Goal: Find specific page/section: Find specific page/section

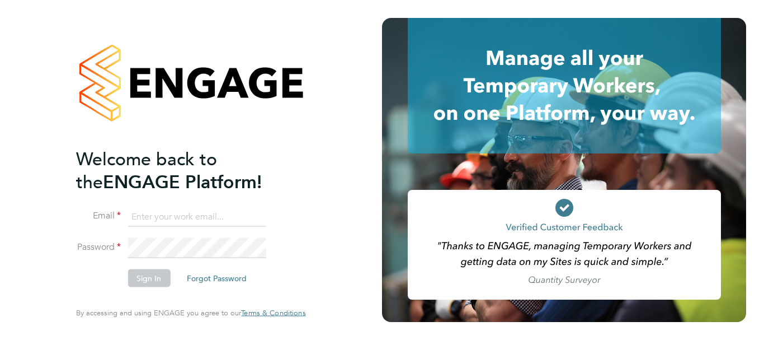
click at [175, 217] on input at bounding box center [197, 216] width 138 height 20
type input "[EMAIL_ADDRESS][PERSON_NAME][DOMAIN_NAME]"
click at [159, 273] on button "Sign In" at bounding box center [149, 278] width 43 height 18
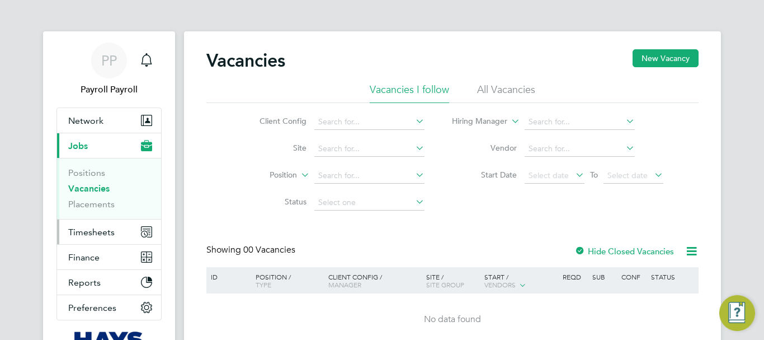
click at [87, 231] on span "Timesheets" at bounding box center [91, 232] width 46 height 11
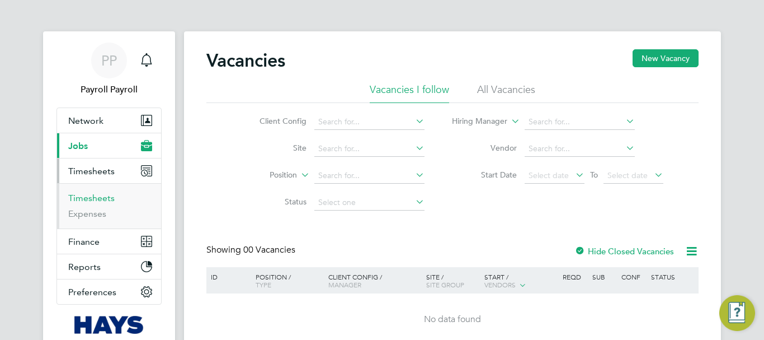
click at [88, 200] on link "Timesheets" at bounding box center [91, 197] width 46 height 11
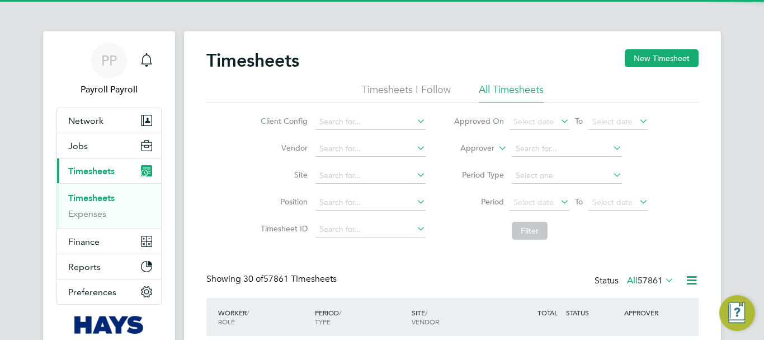
click at [495, 147] on li "Approver" at bounding box center [551, 148] width 223 height 27
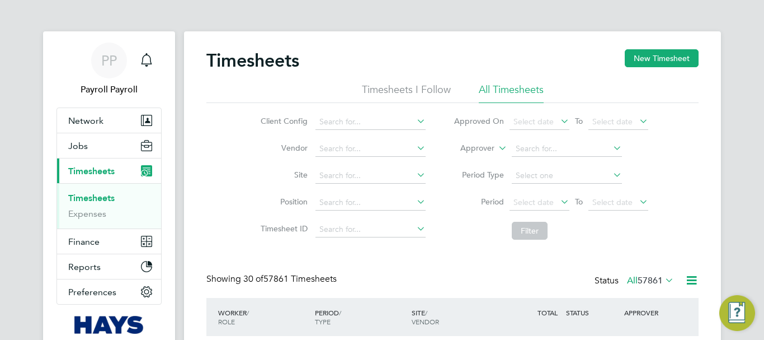
click at [496, 147] on icon at bounding box center [496, 145] width 0 height 10
click at [479, 159] on li "Worker" at bounding box center [466, 161] width 55 height 15
click at [536, 149] on input at bounding box center [567, 149] width 110 height 16
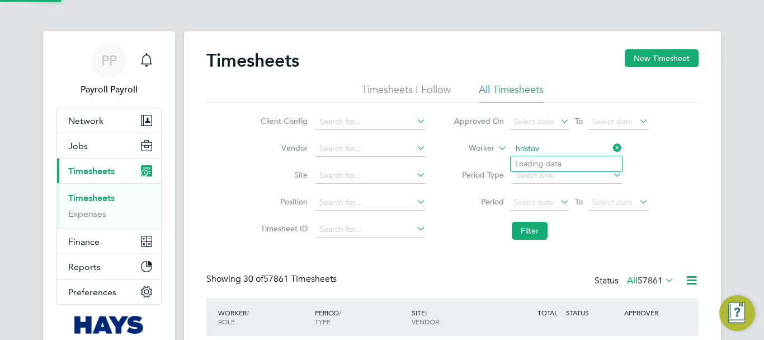
type input "Dimcho Hristov"
click at [553, 153] on input at bounding box center [567, 149] width 110 height 16
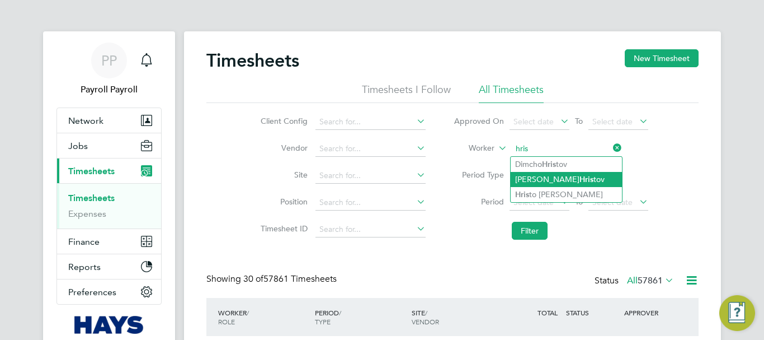
click at [534, 180] on li "Radoslav Hris tov" at bounding box center [566, 179] width 111 height 15
type input "Radoslav Hristov"
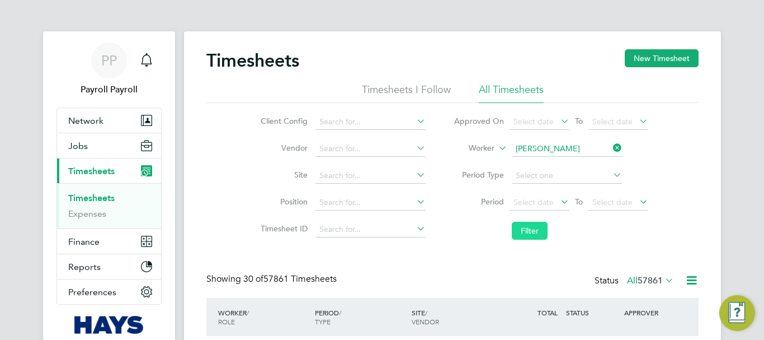
click at [535, 235] on button "Filter" at bounding box center [530, 231] width 36 height 18
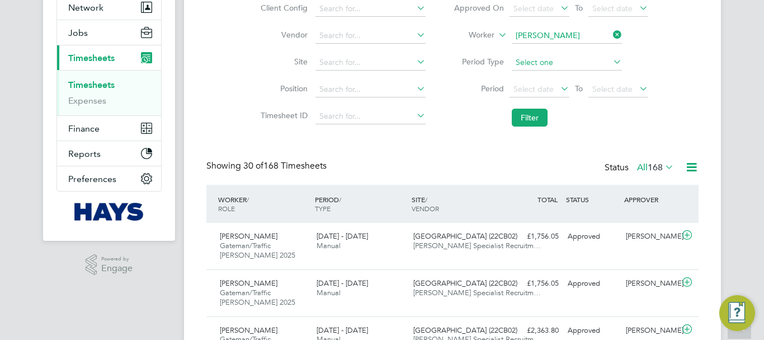
scroll to position [169, 0]
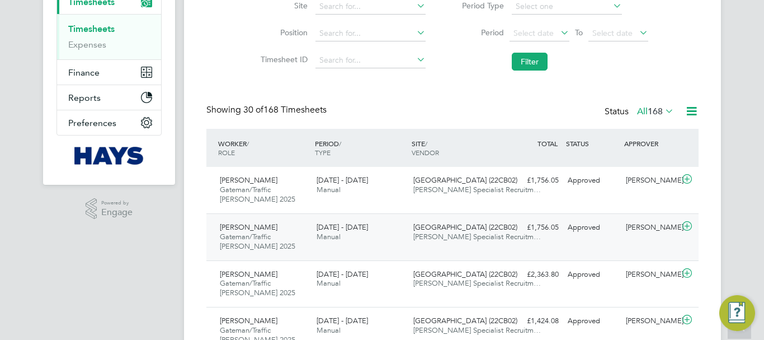
click at [548, 232] on div "£1,756.05 Approved" at bounding box center [534, 227] width 58 height 18
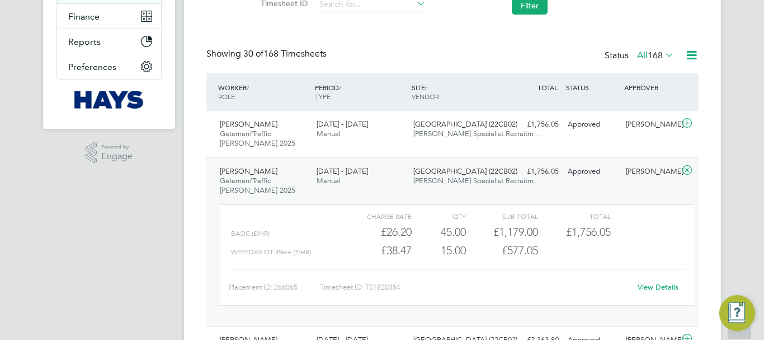
scroll to position [337, 0]
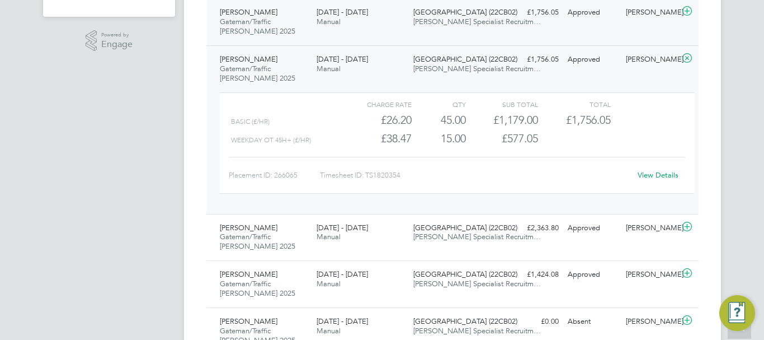
click at [544, 11] on div "£1,756.05 Approved" at bounding box center [534, 12] width 58 height 18
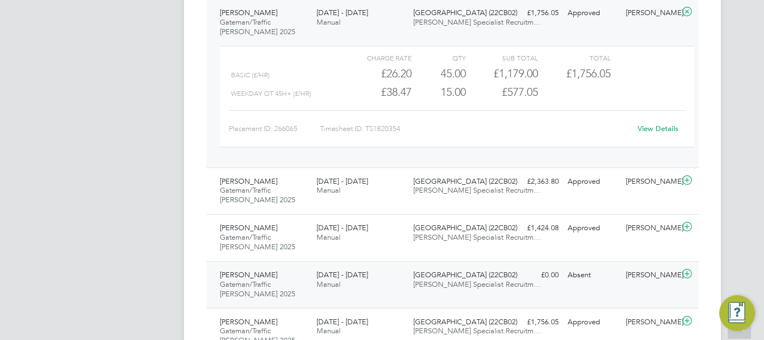
scroll to position [561, 0]
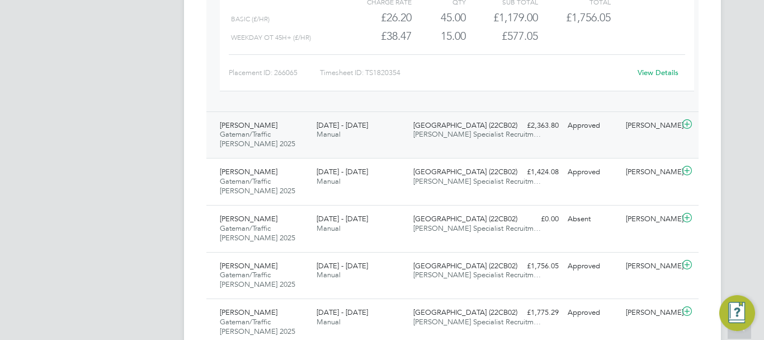
click at [537, 126] on div "£2,363.80 Approved" at bounding box center [534, 125] width 58 height 18
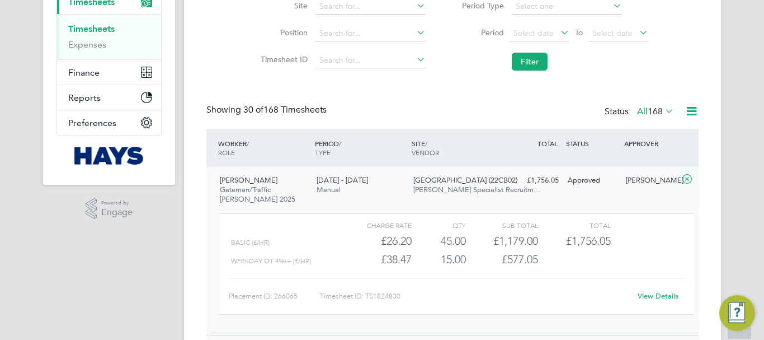
scroll to position [113, 0]
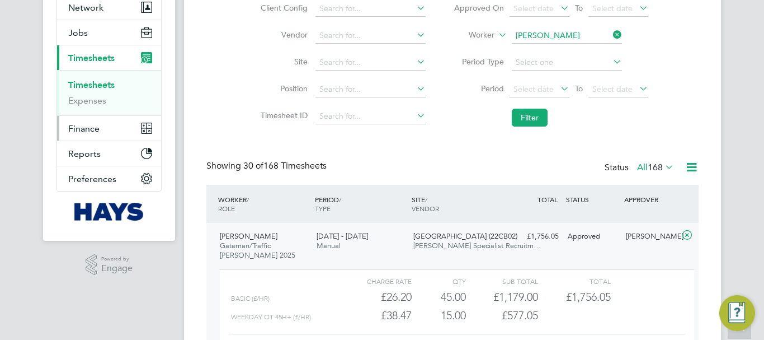
click at [83, 129] on span "Finance" at bounding box center [83, 128] width 31 height 11
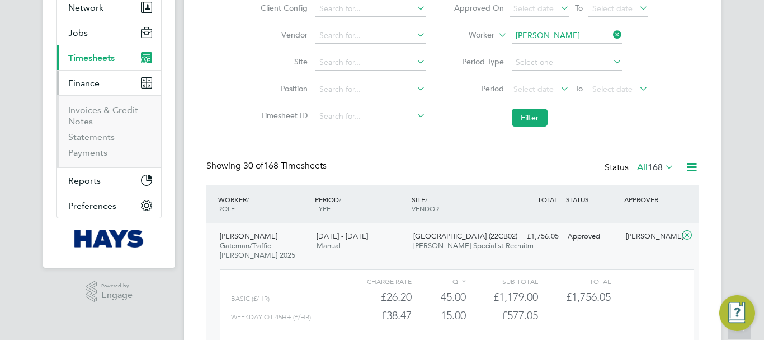
click at [84, 103] on ul "Invoices & Credit Notes Statements Payments" at bounding box center [109, 131] width 104 height 72
click at [79, 110] on link "Invoices & Credit Notes" at bounding box center [103, 116] width 70 height 22
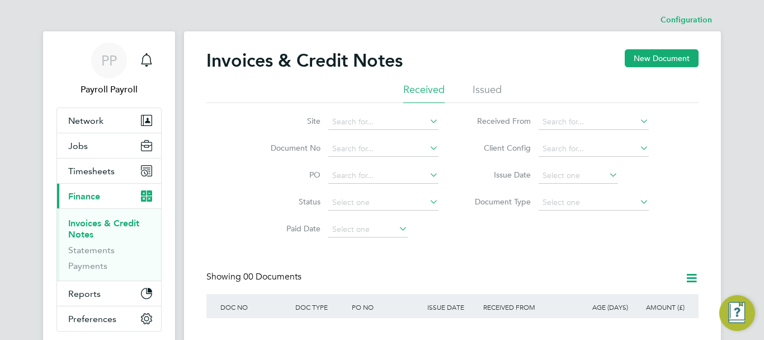
click at [470, 84] on ul "Received Issued" at bounding box center [452, 93] width 492 height 20
click at [496, 89] on li "Issued" at bounding box center [487, 93] width 29 height 20
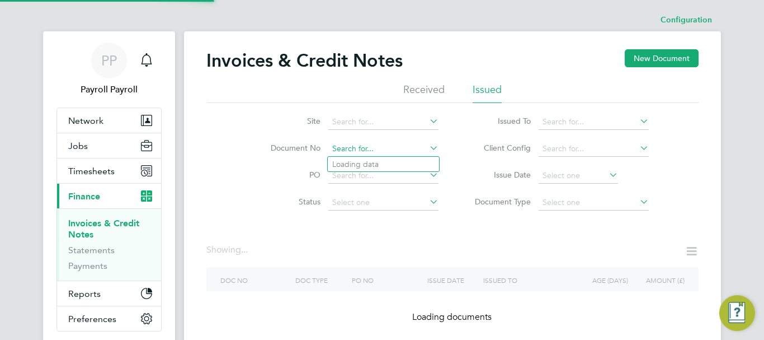
click at [365, 153] on input at bounding box center [383, 149] width 110 height 16
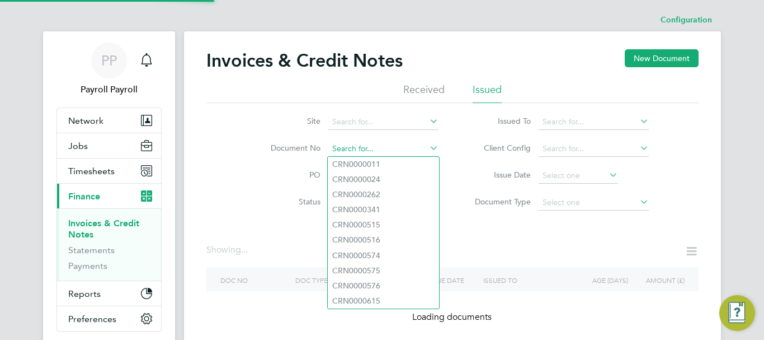
paste input "INV0033229"
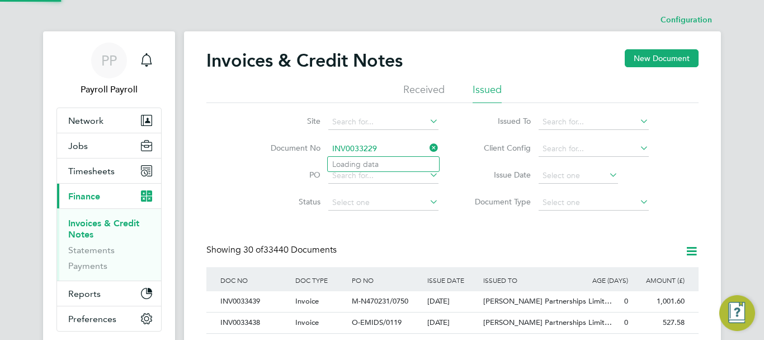
scroll to position [21, 76]
type input "INV0033229"
click at [365, 159] on b "INV0033229" at bounding box center [354, 164] width 45 height 10
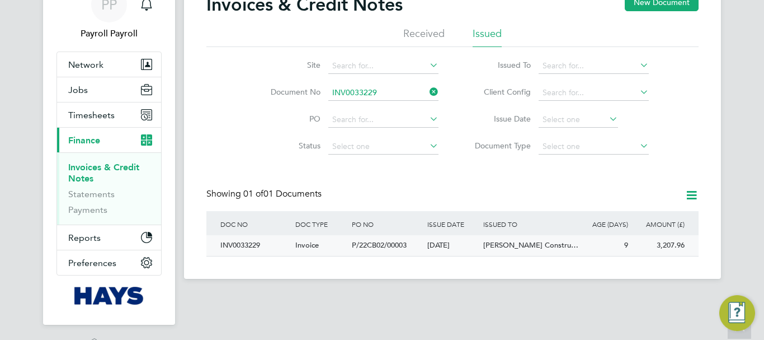
click at [535, 247] on span "Morgan Sindall Constru…" at bounding box center [530, 245] width 95 height 10
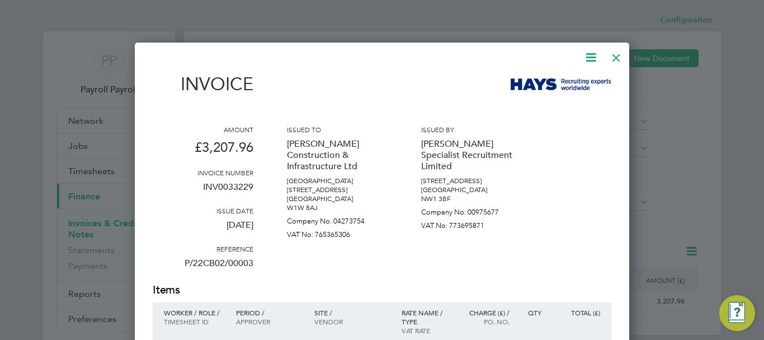
click at [617, 60] on div at bounding box center [617, 55] width 20 height 20
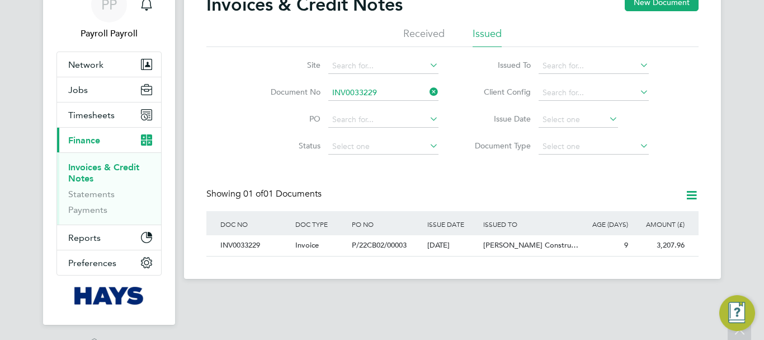
scroll to position [89, 0]
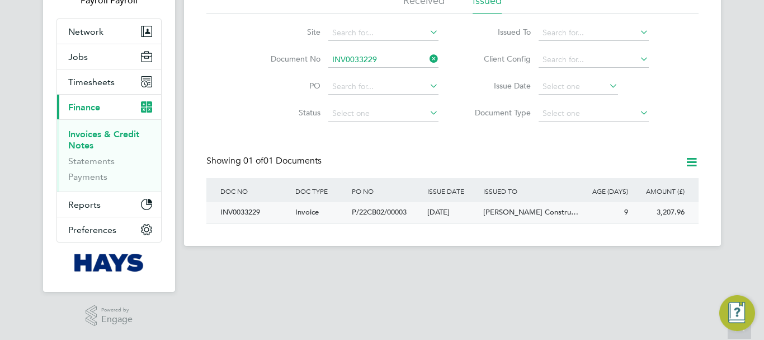
click at [250, 209] on div "INV0033229" at bounding box center [255, 212] width 75 height 21
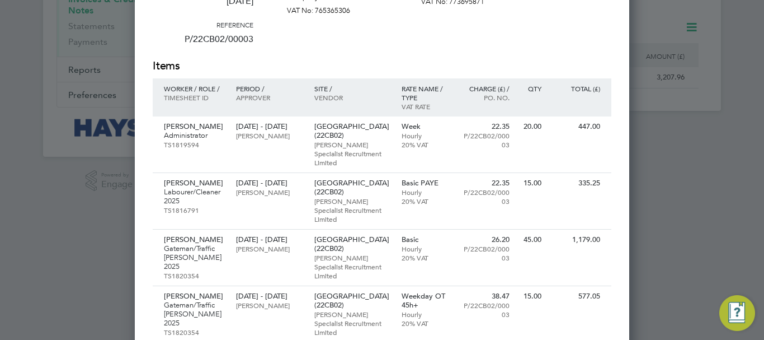
scroll to position [336, 0]
